Goal: Obtain resource: Obtain resource

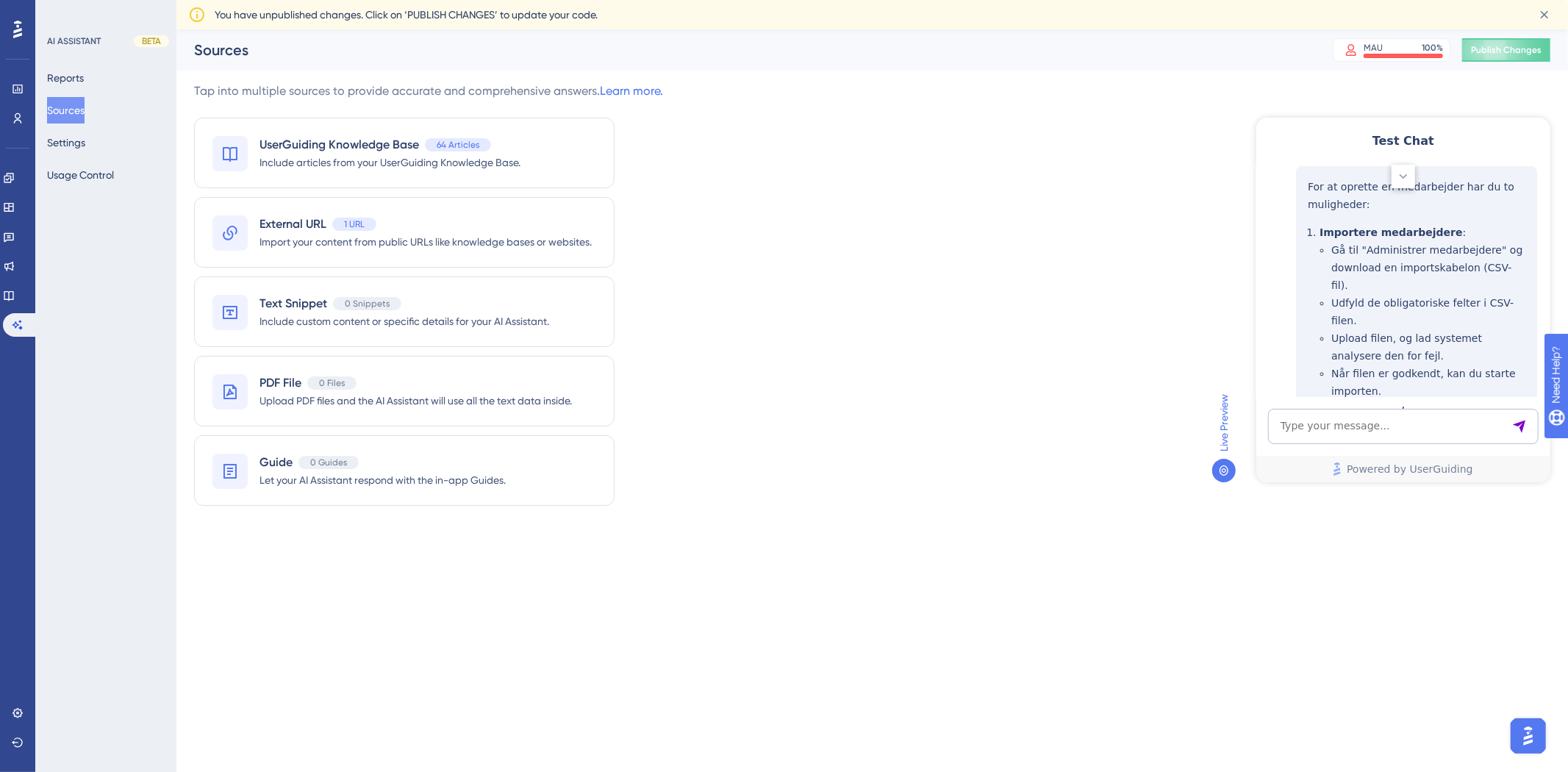
scroll to position [306, 0]
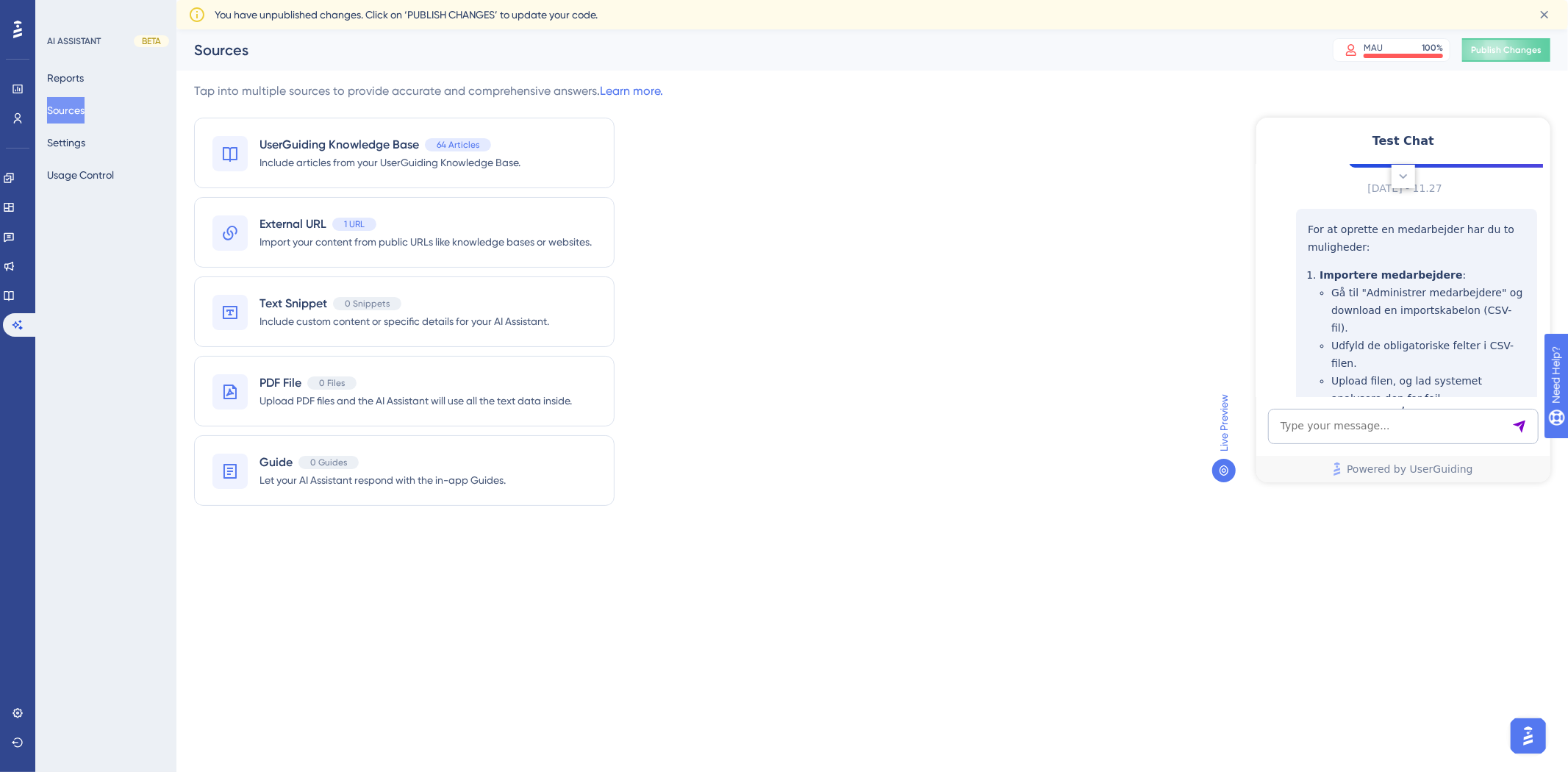
click at [1182, 244] on div "Tap into multiple sources to provide accurate and comprehensive answers. Learn …" at bounding box center [872, 302] width 1356 height 441
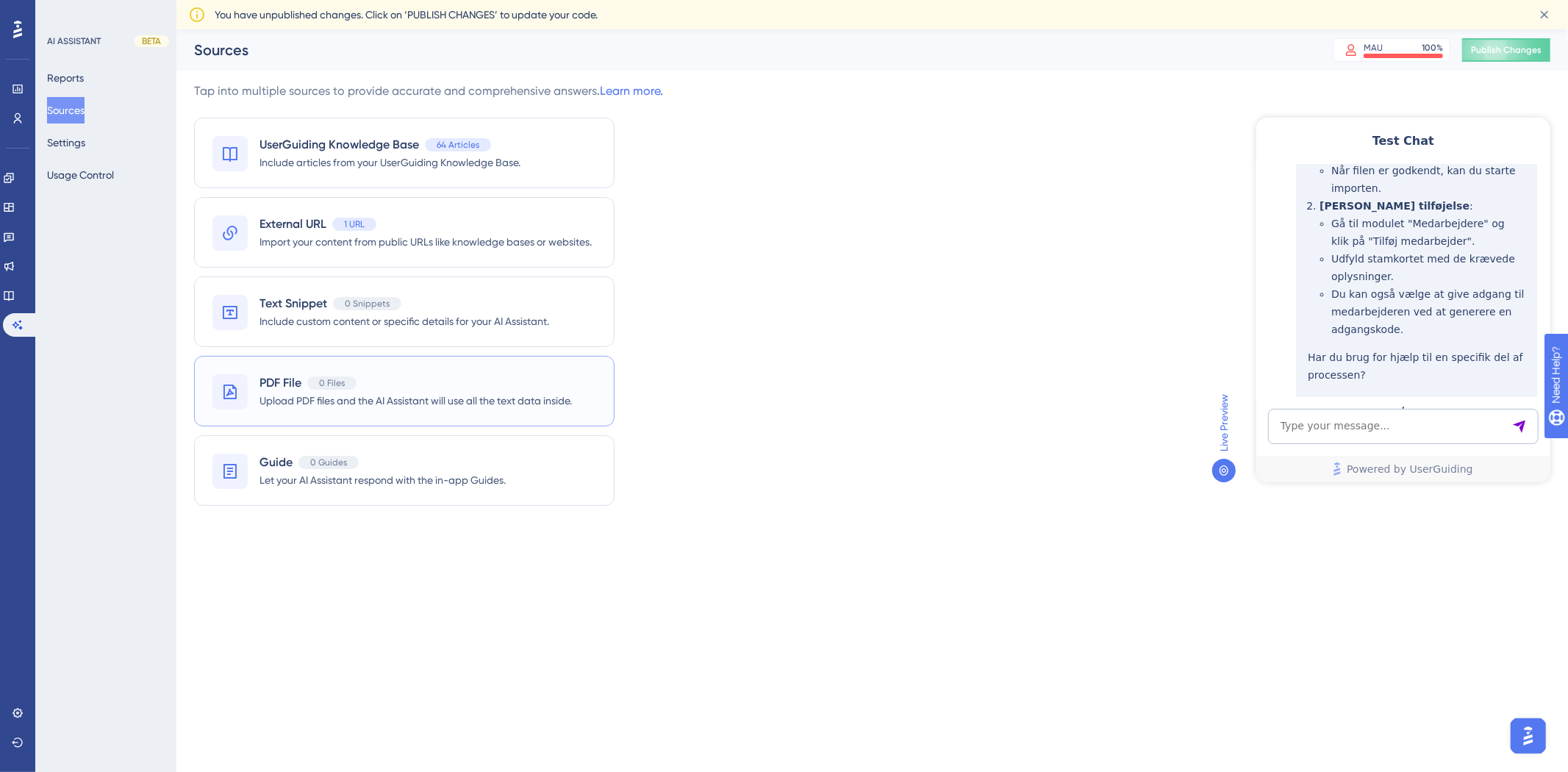
click at [327, 390] on div "0 Files" at bounding box center [332, 382] width 49 height 13
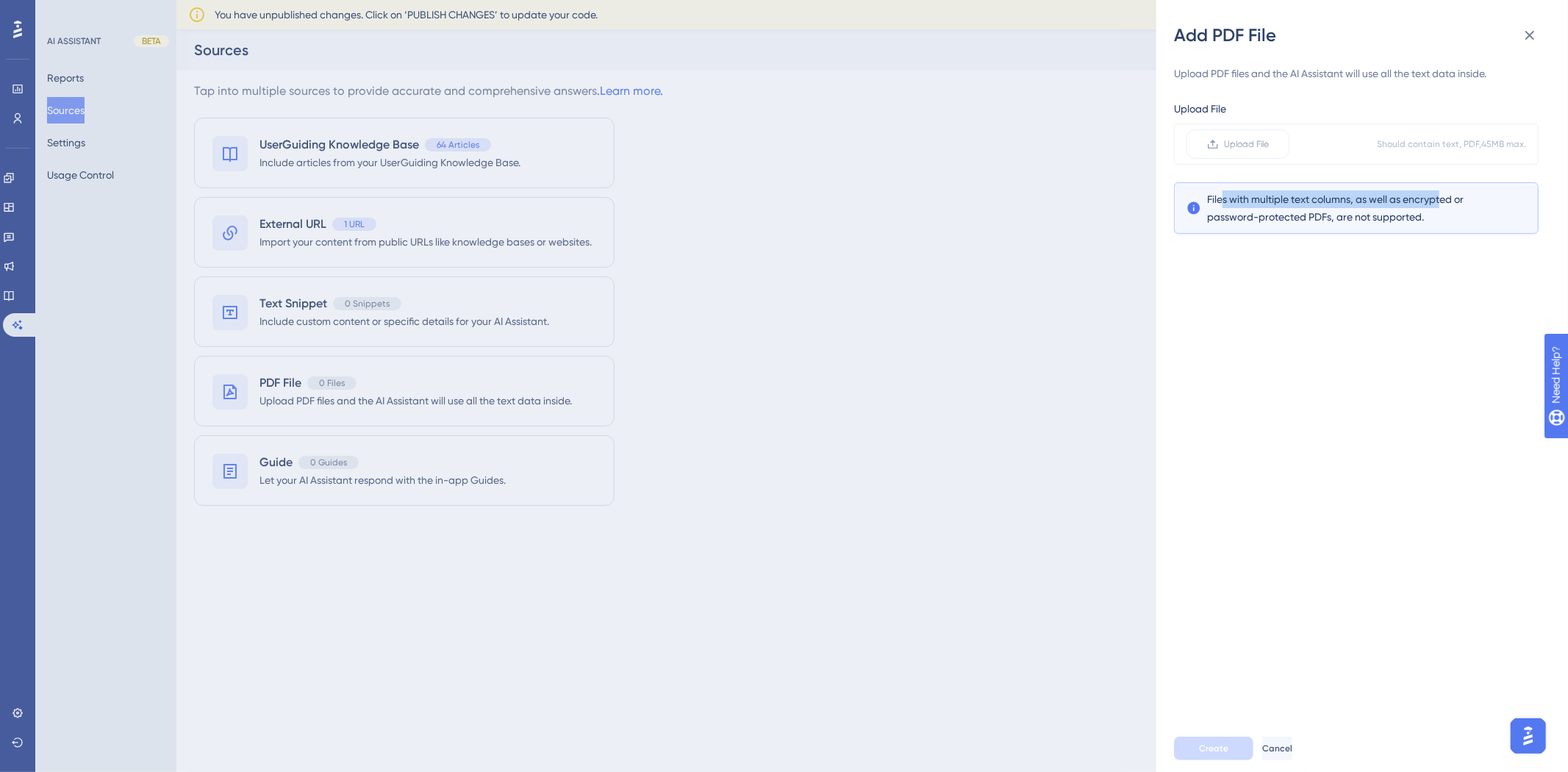
drag, startPoint x: 1220, startPoint y: 207, endPoint x: 1442, endPoint y: 203, distance: 222.0
click at [1442, 203] on span "Files with multiple text columns, as well as encrypted or password-protected PD…" at bounding box center [1356, 208] width 299 height 35
drag, startPoint x: 1199, startPoint y: 201, endPoint x: 1261, endPoint y: 196, distance: 62.2
click at [1460, 208] on div "Files with multiple text columns, as well as encrypted or password-protected PD…" at bounding box center [1356, 208] width 340 height 35
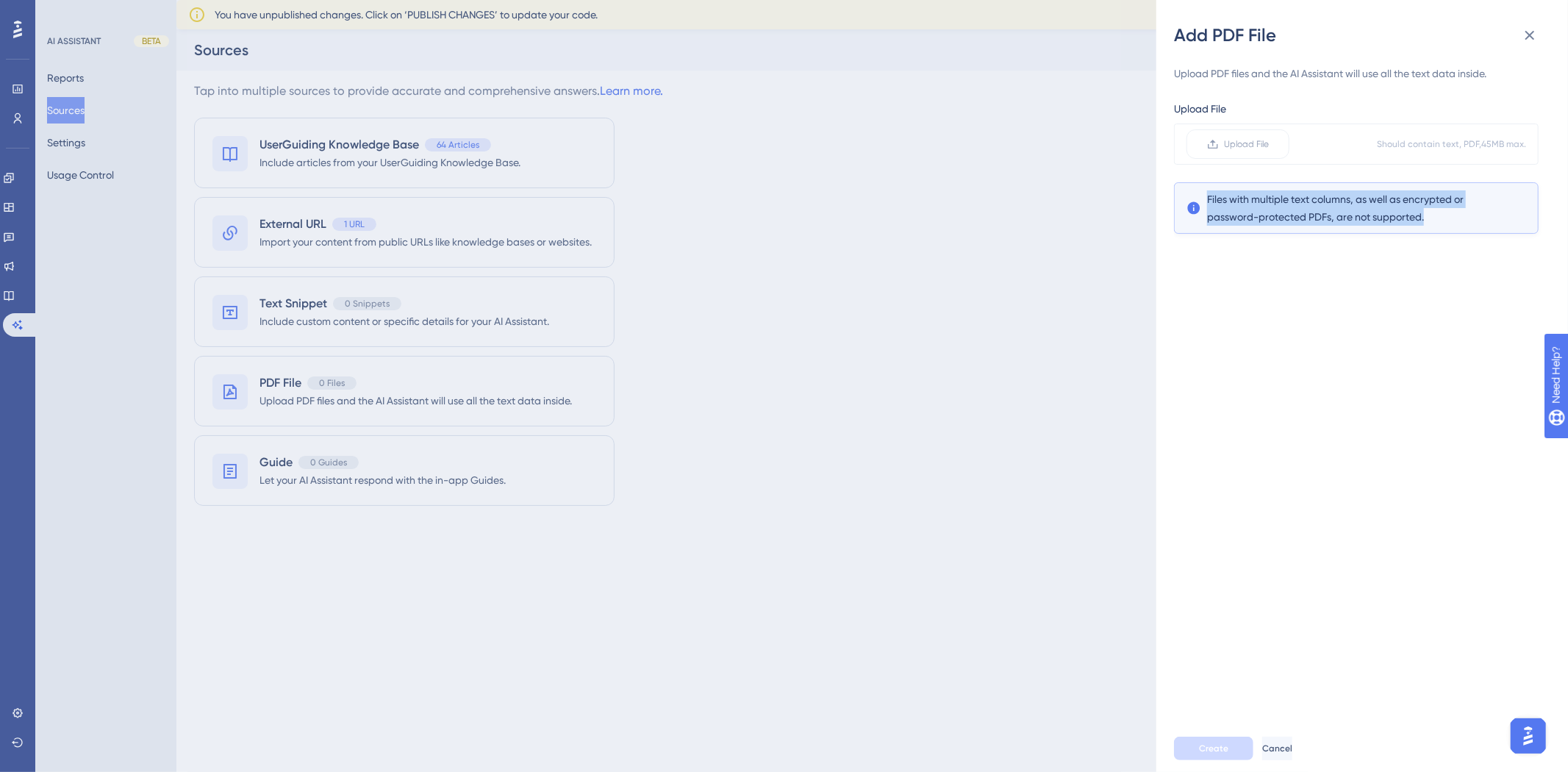
click at [1256, 195] on span "Files with multiple text columns, as well as encrypted or password-protected PD…" at bounding box center [1356, 208] width 299 height 35
drag, startPoint x: 1238, startPoint y: 209, endPoint x: 1386, endPoint y: 207, distance: 148.0
click at [1386, 207] on span "Files with multiple text columns, as well as encrypted or password-protected PD…" at bounding box center [1356, 208] width 299 height 35
drag, startPoint x: 1218, startPoint y: 208, endPoint x: 1472, endPoint y: 215, distance: 254.1
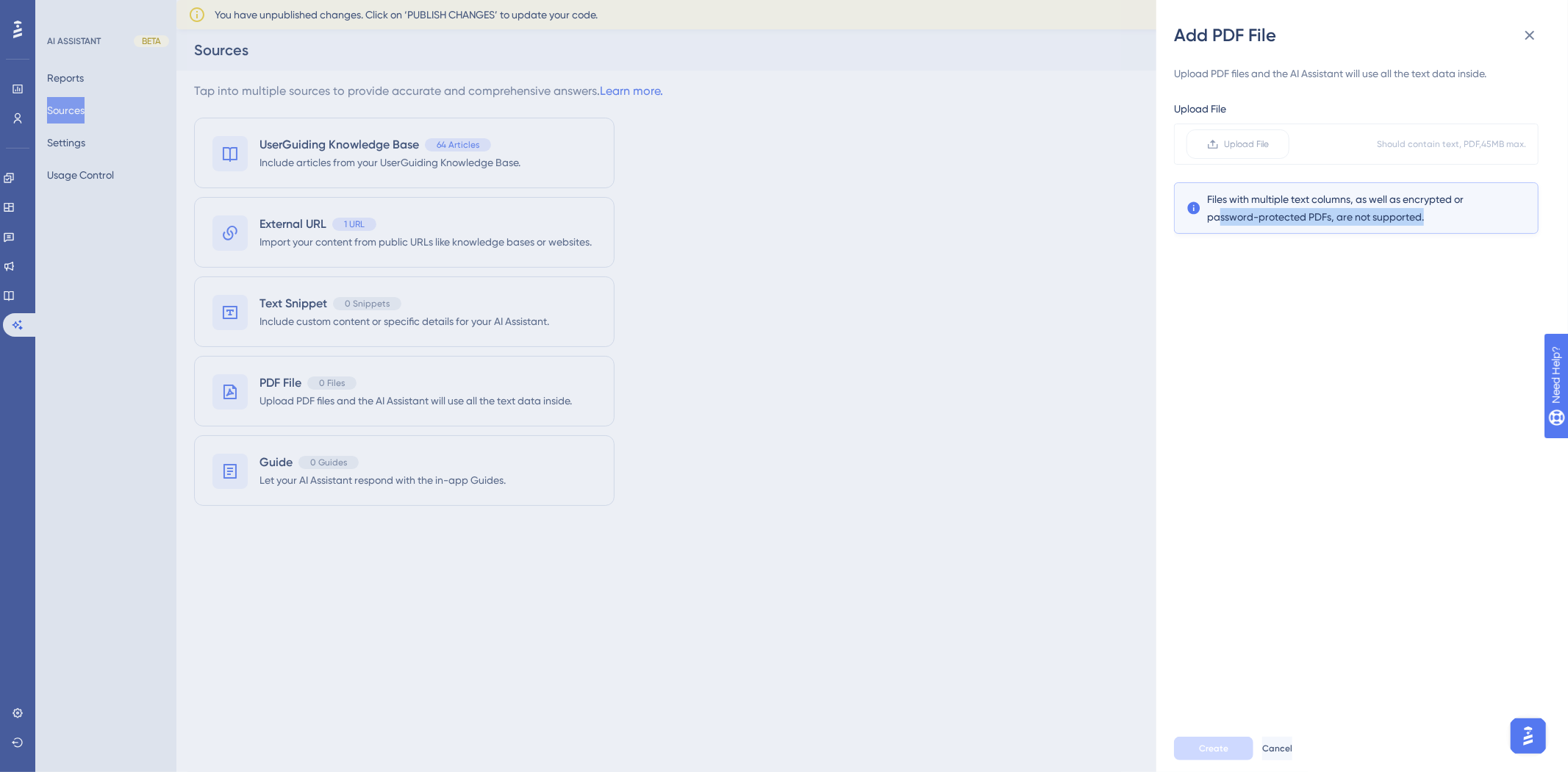
click at [1472, 215] on span "Files with multiple text columns, as well as encrypted or password-protected PD…" at bounding box center [1356, 208] width 299 height 35
click at [1476, 214] on span "Files with multiple text columns, as well as encrypted or password-protected PD…" at bounding box center [1356, 208] width 299 height 35
drag, startPoint x: 1397, startPoint y: 187, endPoint x: 1503, endPoint y: 215, distance: 109.6
click at [1494, 226] on div "Files with multiple text columns, as well as encrypted or password-protected PD…" at bounding box center [1356, 208] width 365 height 52
click at [1503, 216] on div "Files with multiple text columns, as well as encrypted or password-protected PD…" at bounding box center [1356, 208] width 340 height 35
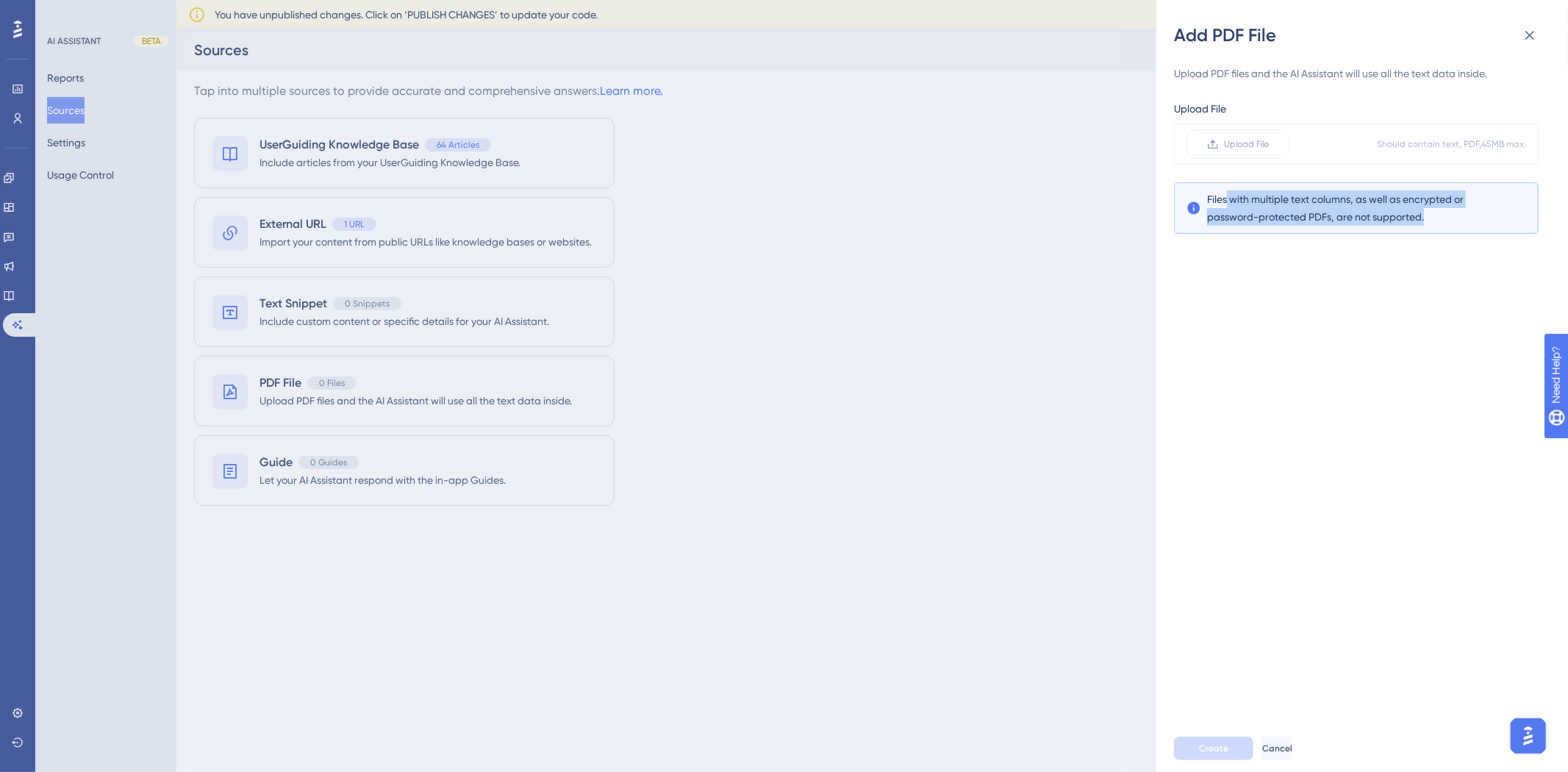
click at [1503, 219] on div "Files with multiple text columns, as well as encrypted or password-protected PD…" at bounding box center [1356, 208] width 340 height 35
drag, startPoint x: 1490, startPoint y: 219, endPoint x: 1107, endPoint y: 710, distance: 622.7
click at [1267, 179] on div "Upload File Upload File Should contain text, PDF, 45 MB max. Files with multipl…" at bounding box center [1356, 167] width 365 height 134
click at [1486, 333] on div "Upload PDF files and the AI Assistant will use all the text data inside. Upload…" at bounding box center [1368, 386] width 388 height 678
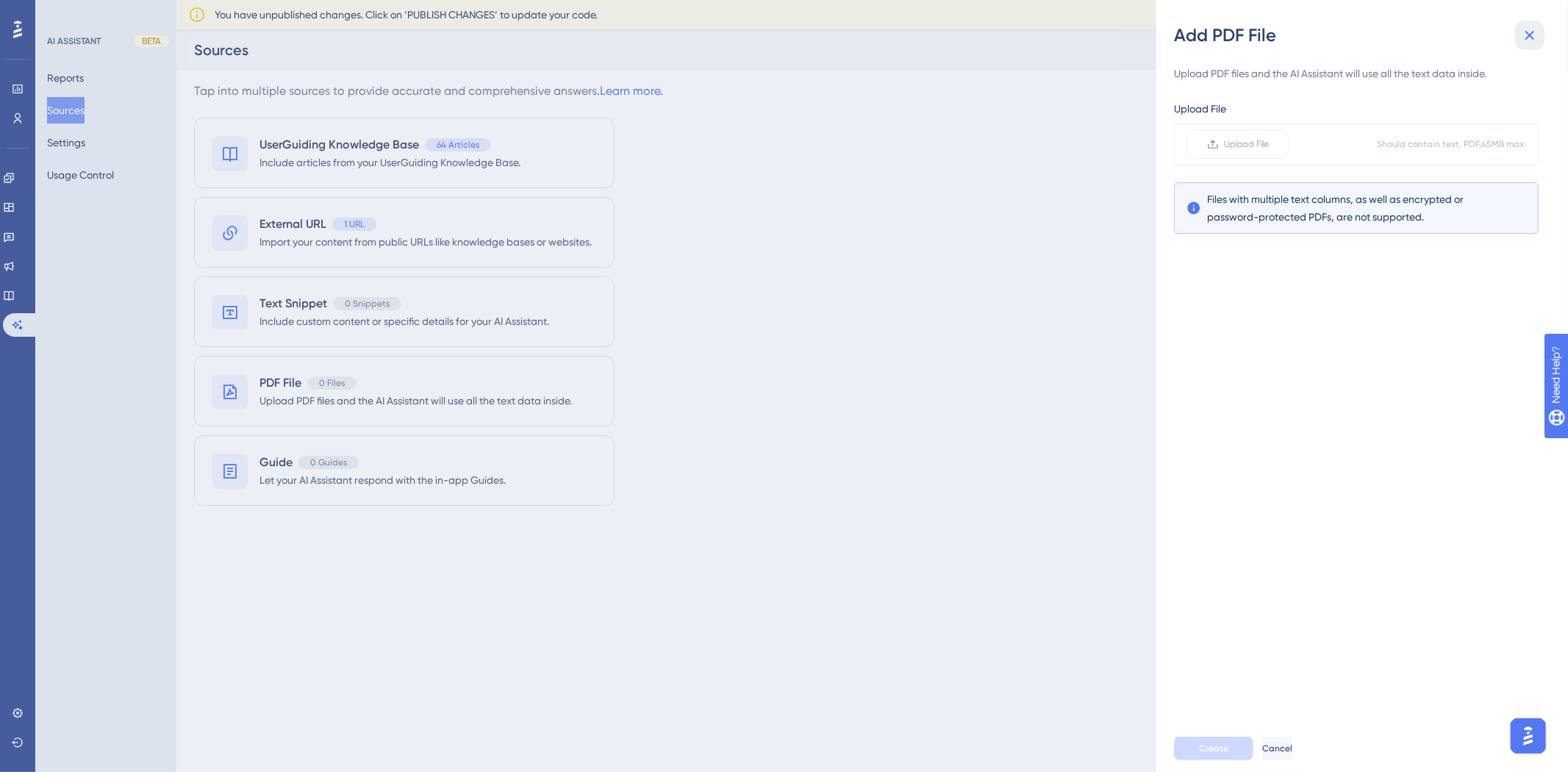
click at [1519, 38] on button at bounding box center [1530, 35] width 30 height 30
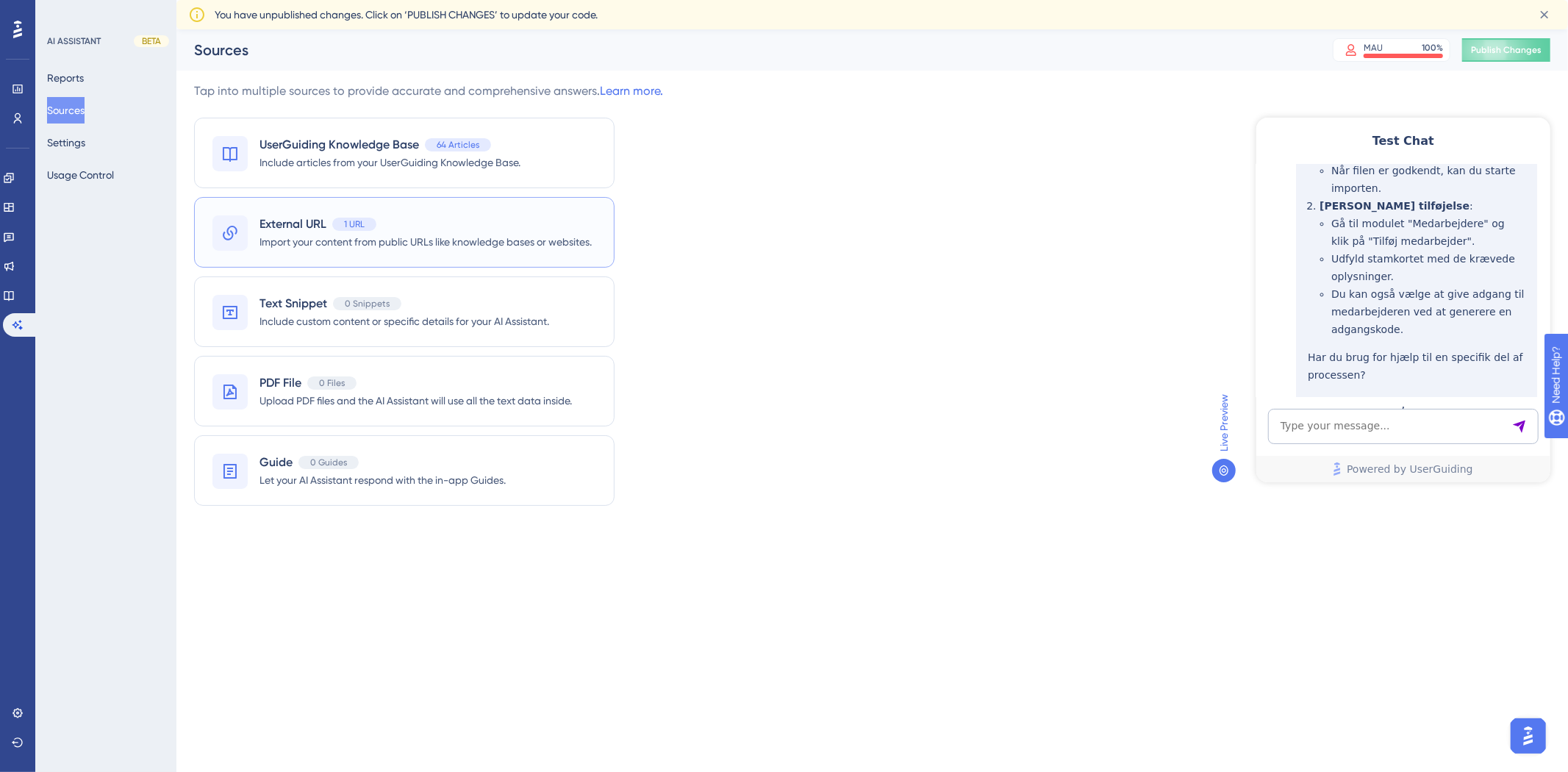
click at [430, 238] on span "Import your content from public URLs like knowledge bases or websites." at bounding box center [426, 241] width 332 height 18
